Goal: Navigation & Orientation: Find specific page/section

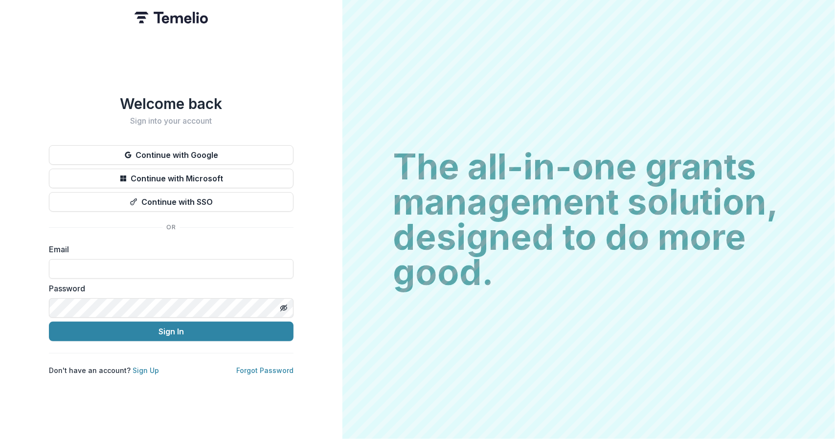
click at [223, 149] on button "Continue with Google" at bounding box center [171, 155] width 245 height 20
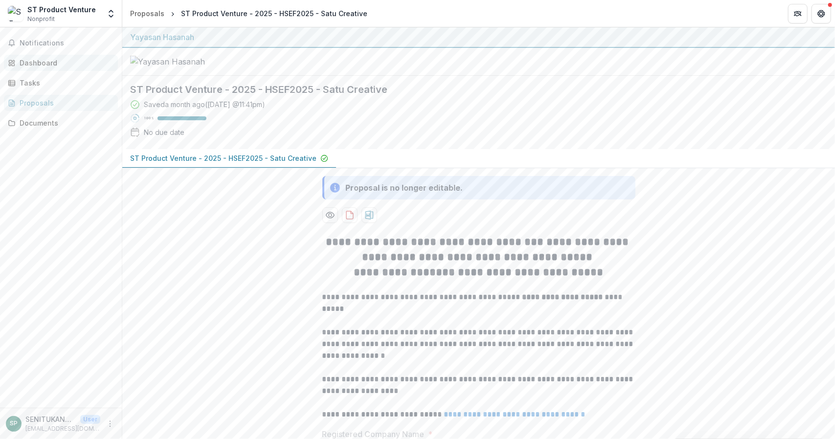
click at [51, 63] on div "Dashboard" at bounding box center [65, 63] width 91 height 10
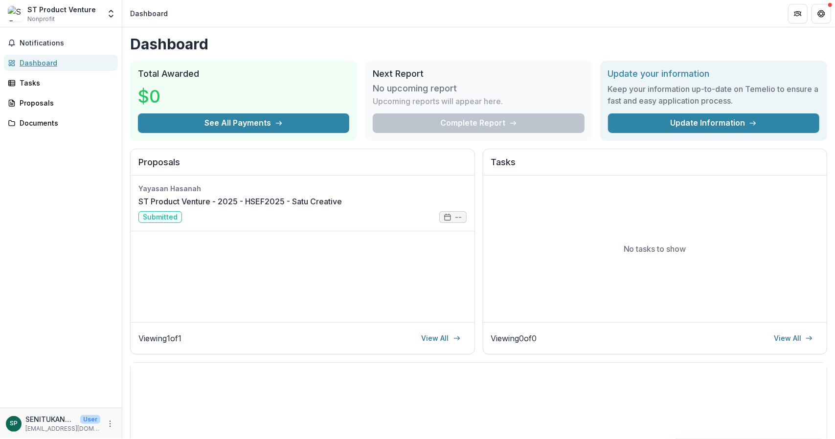
scroll to position [1, 0]
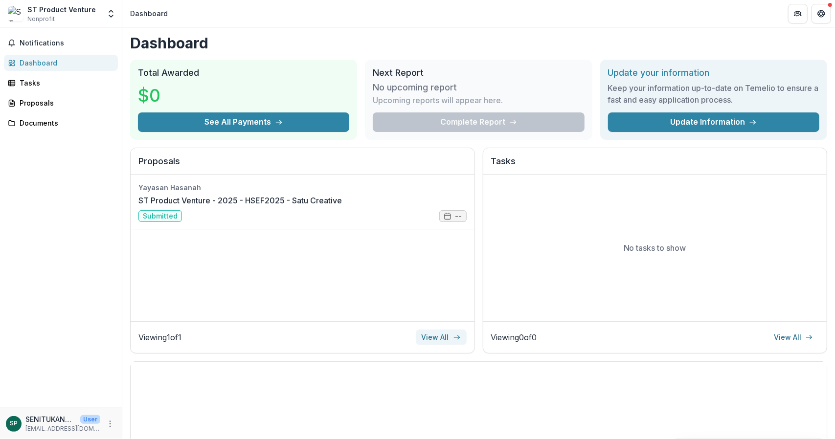
click at [438, 338] on link "View All" at bounding box center [441, 338] width 51 height 16
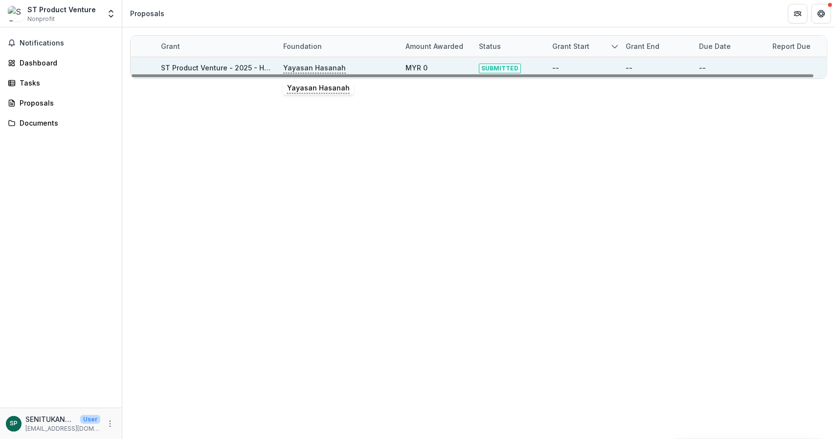
click at [335, 67] on p "Yayasan Hasanah" at bounding box center [314, 68] width 63 height 11
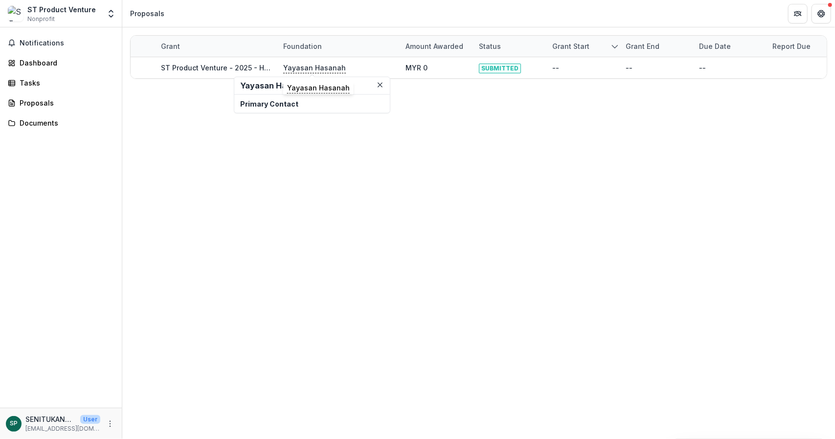
click at [285, 106] on p "Primary Contact" at bounding box center [312, 104] width 144 height 10
click at [267, 88] on h2 "Yayasan Hasanah" at bounding box center [312, 85] width 144 height 9
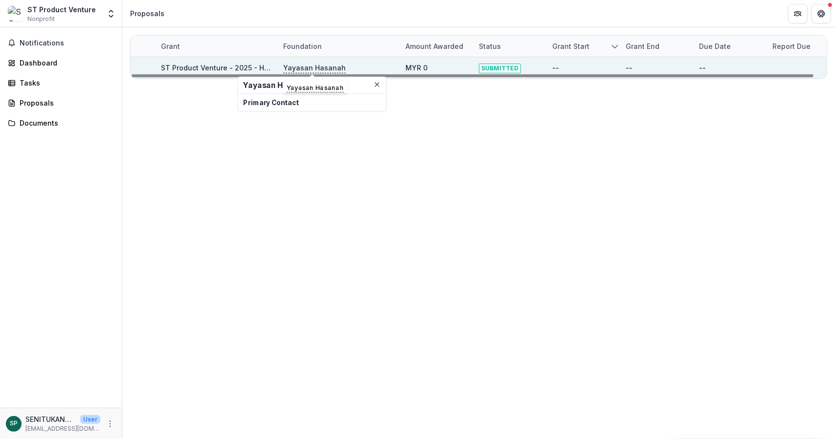
click at [312, 65] on p "Yayasan Hasanah" at bounding box center [314, 68] width 63 height 11
click at [388, 63] on div "Yayasan Hasanah" at bounding box center [338, 67] width 111 height 21
click at [597, 61] on div "--" at bounding box center [583, 67] width 62 height 21
click at [379, 68] on div "Yayasan Hasanah" at bounding box center [338, 67] width 111 height 21
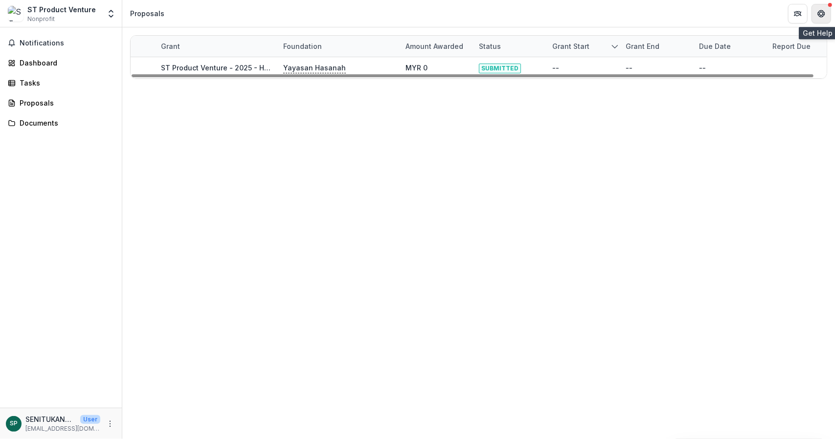
click at [824, 21] on button "Get Help" at bounding box center [822, 14] width 20 height 20
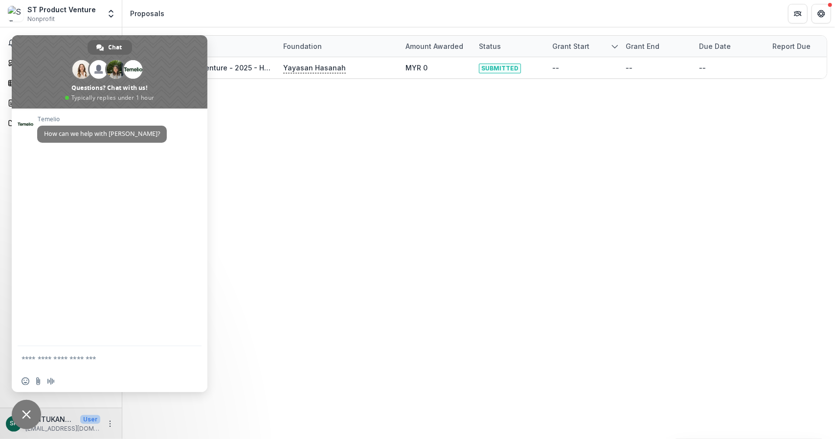
click at [181, 9] on header "Proposals" at bounding box center [478, 13] width 713 height 27
click at [22, 412] on span "Close chat" at bounding box center [26, 414] width 29 height 29
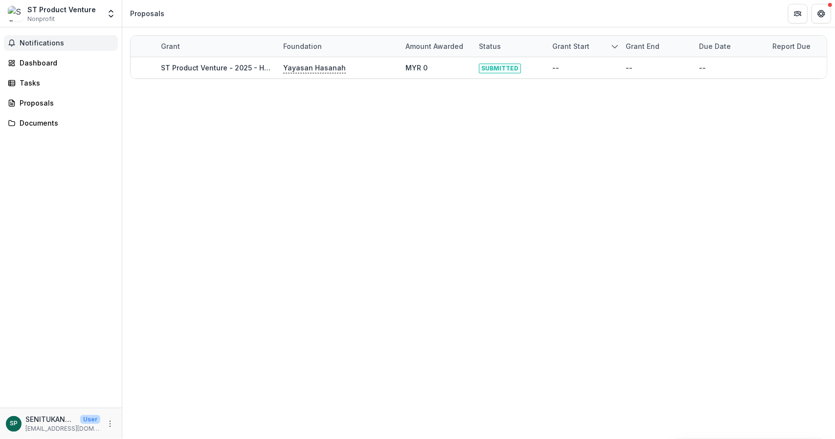
click at [46, 41] on span "Notifications" at bounding box center [67, 43] width 94 height 8
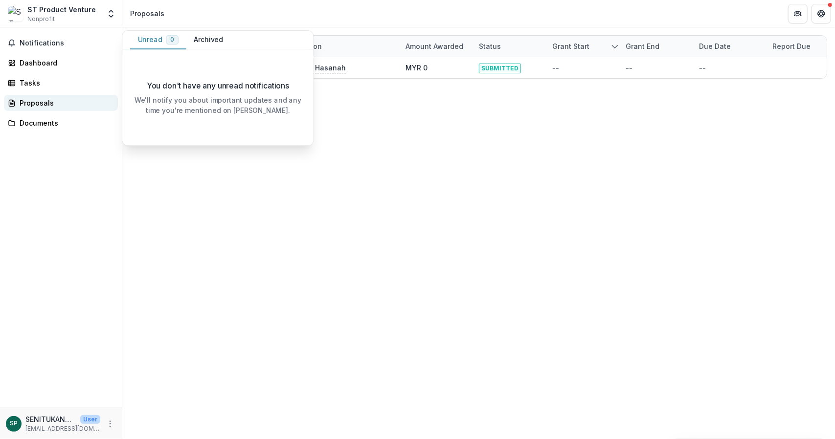
click at [37, 101] on div "Proposals" at bounding box center [65, 103] width 91 height 10
